Goal: Find specific page/section: Find specific page/section

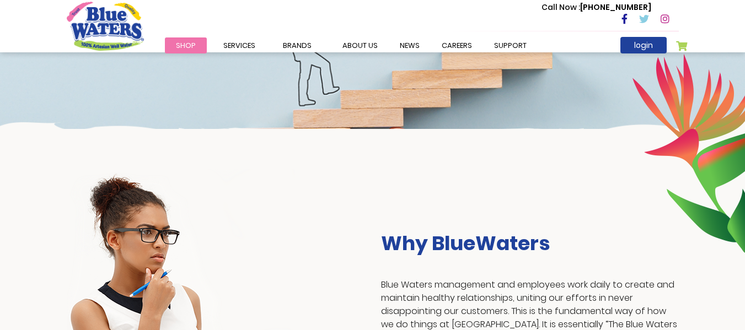
scroll to position [56, 0]
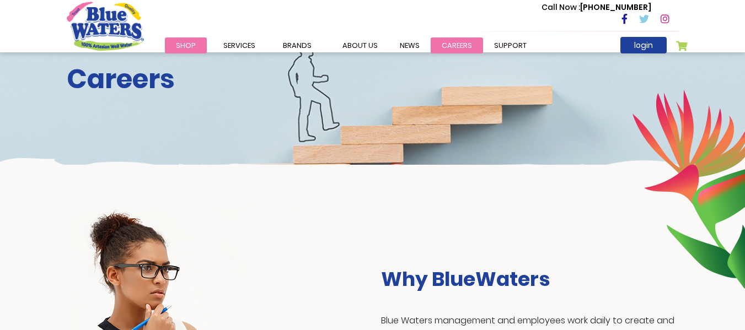
click at [444, 41] on link "careers" at bounding box center [457, 46] width 52 height 16
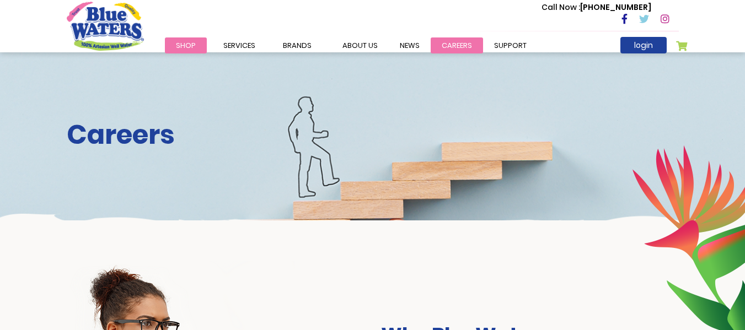
click at [445, 46] on link "careers" at bounding box center [457, 46] width 52 height 16
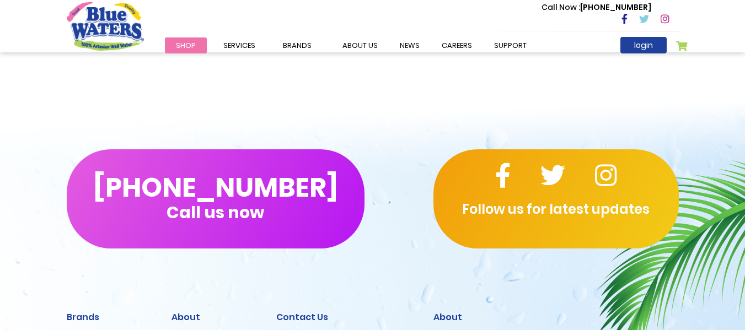
scroll to position [1197, 0]
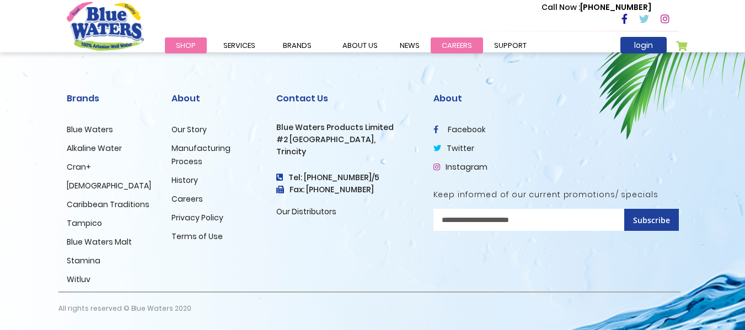
click at [445, 45] on link "careers" at bounding box center [457, 46] width 52 height 16
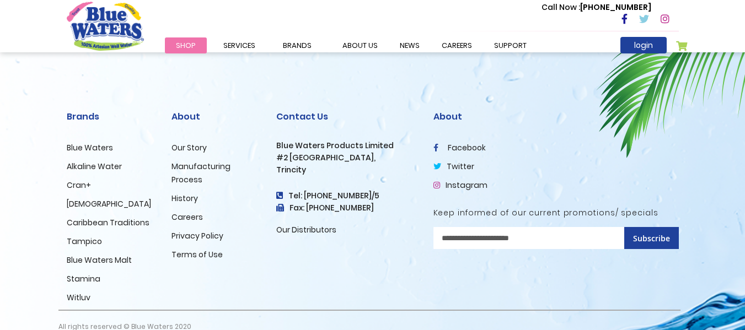
scroll to position [1197, 0]
